Goal: Information Seeking & Learning: Learn about a topic

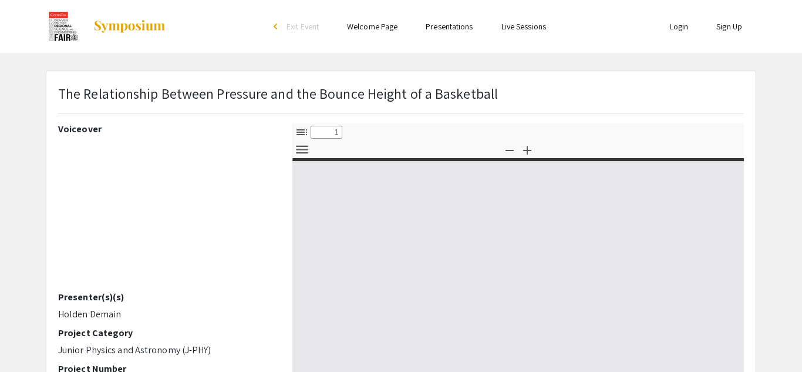
select select "custom"
type input "0"
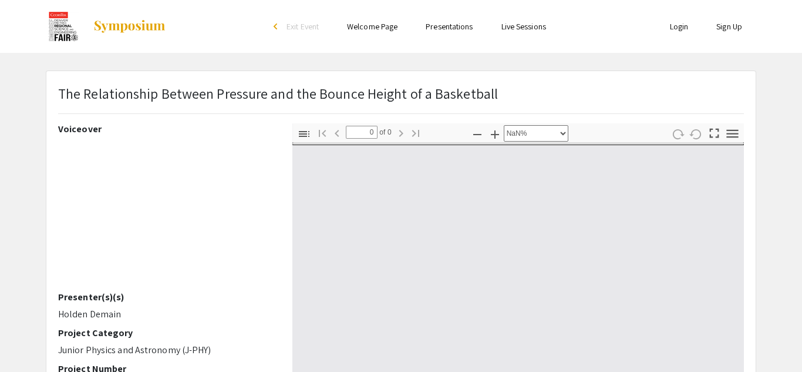
select select "auto"
type input "1"
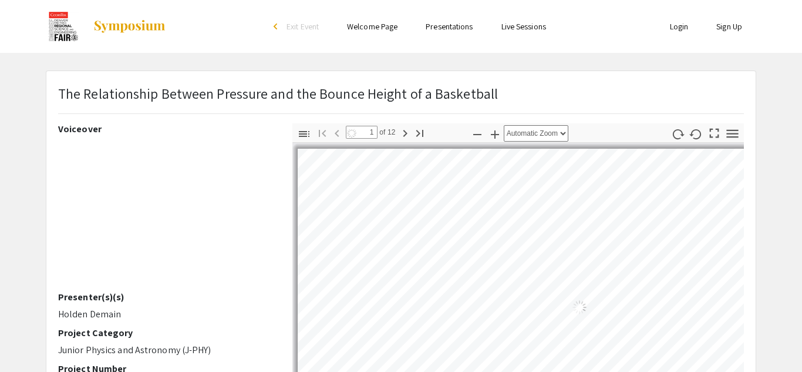
select select "auto"
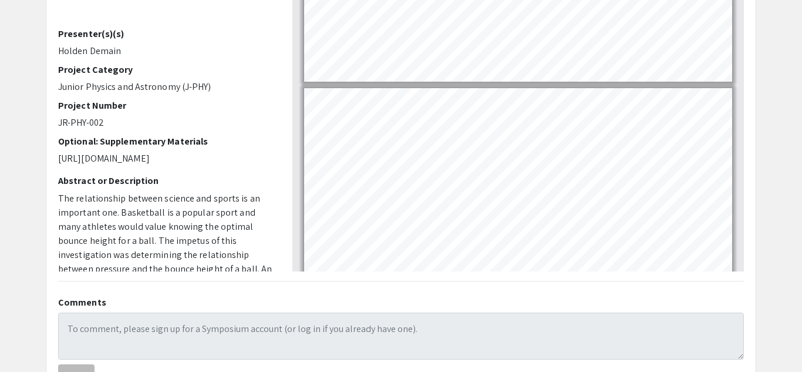
scroll to position [237, 0]
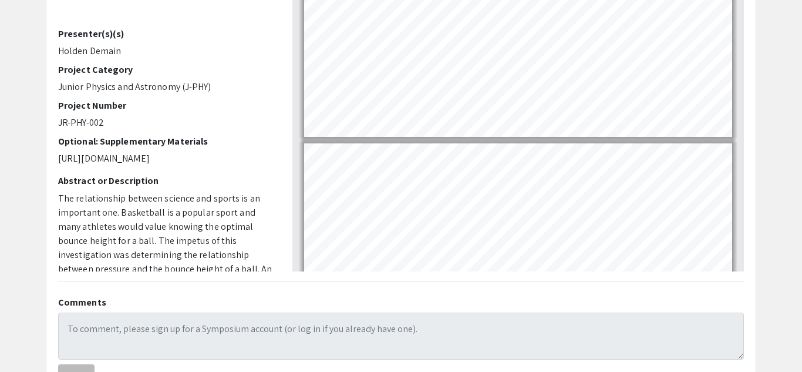
type input "1"
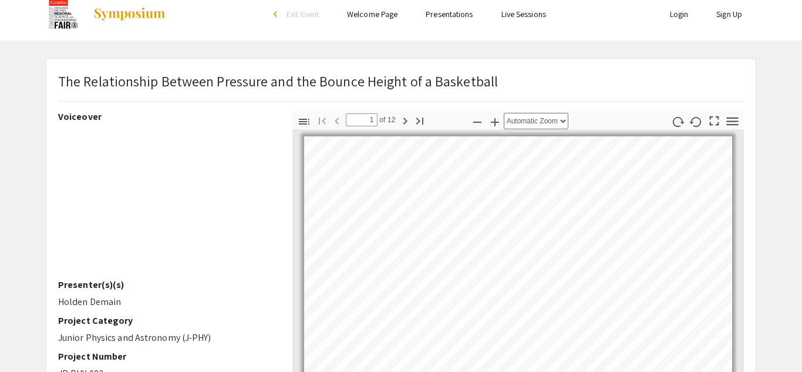
scroll to position [8, 0]
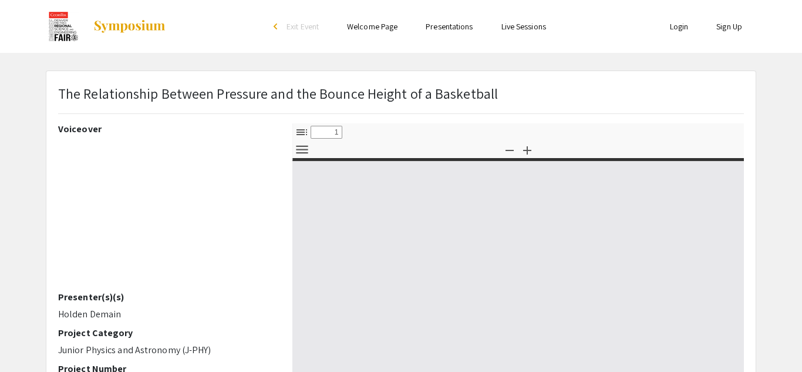
select select "custom"
type input "0"
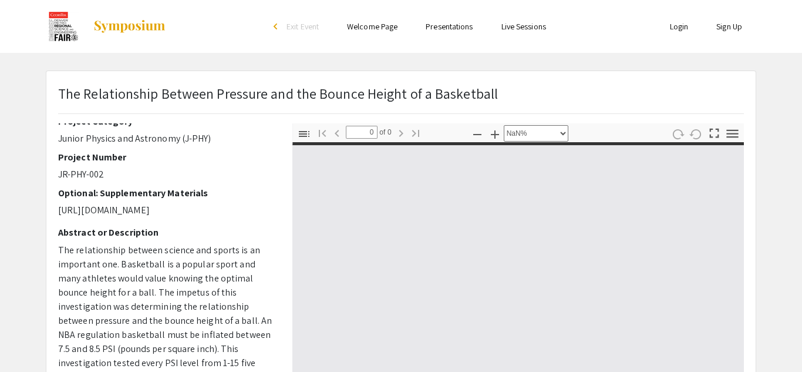
scroll to position [237, 0]
select select "auto"
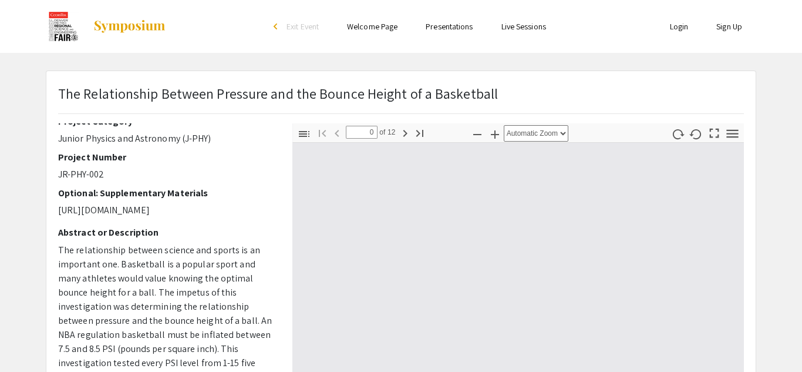
type input "1"
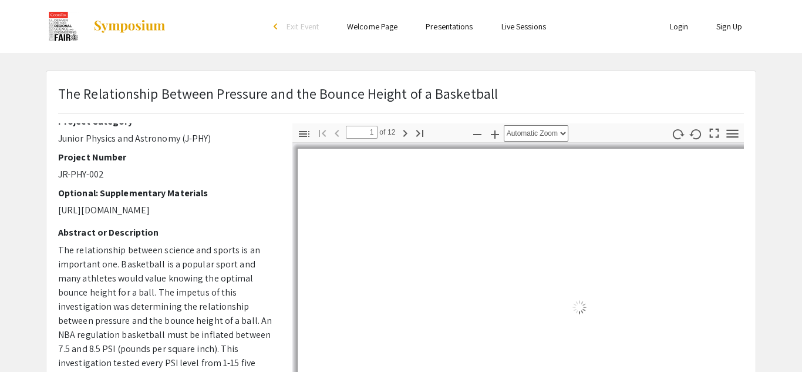
select select "auto"
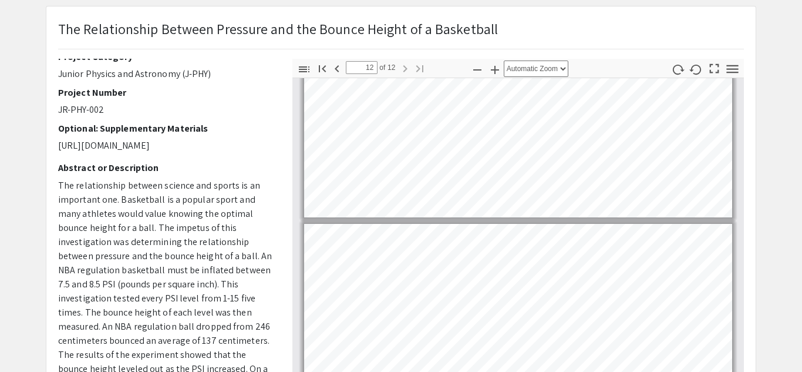
scroll to position [66, 0]
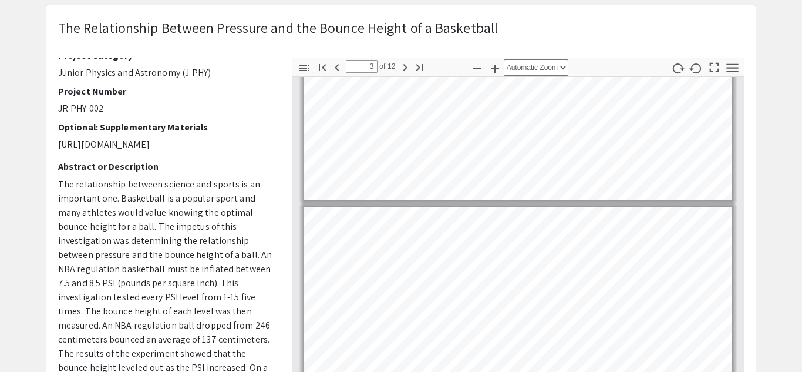
type input "2"
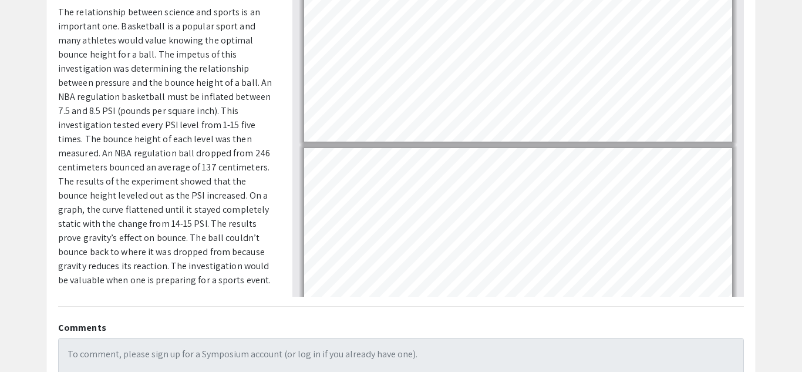
scroll to position [241, 0]
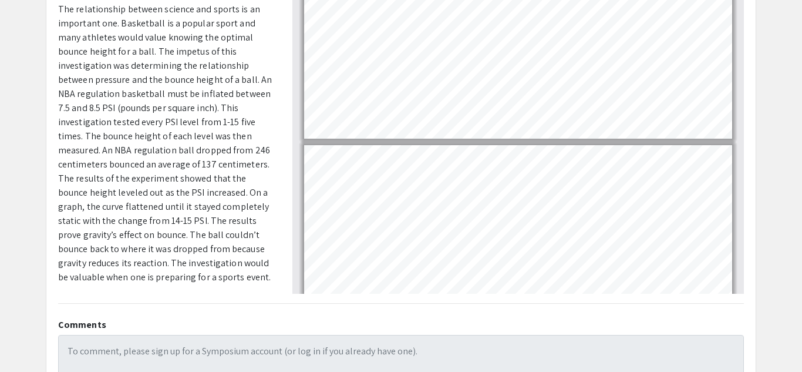
click at [221, 95] on p "The relationship between science and sports is an important one. Basketball is …" at bounding box center [166, 143] width 217 height 282
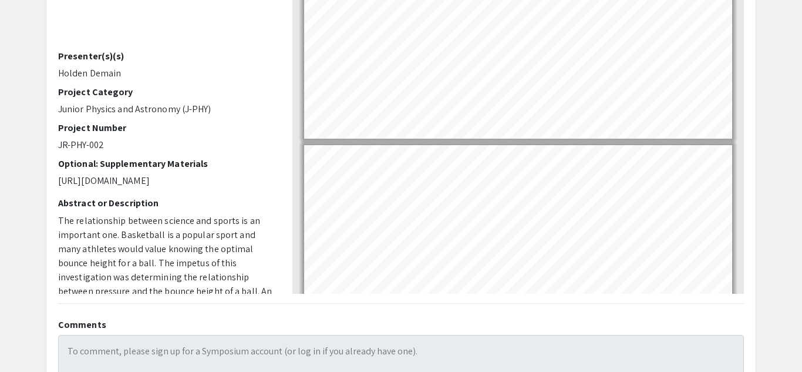
scroll to position [0, 0]
